Goal: Navigation & Orientation: Find specific page/section

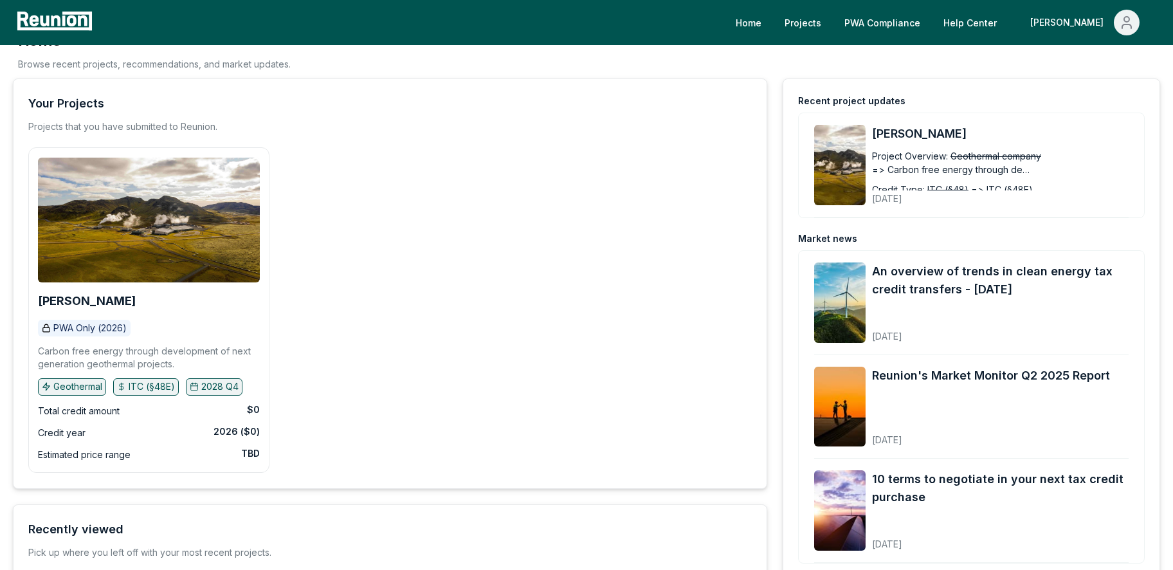
scroll to position [24, 0]
click at [772, 21] on link "Home" at bounding box center [748, 23] width 46 height 26
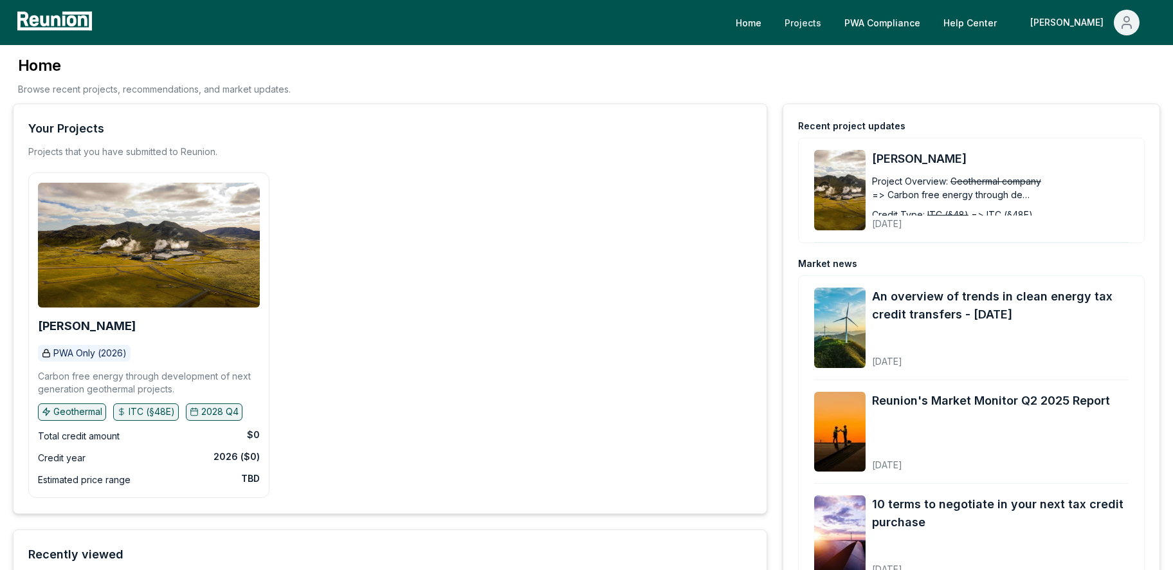
click at [831, 22] on link "Projects" at bounding box center [802, 23] width 57 height 26
